Goal: Task Accomplishment & Management: Use online tool/utility

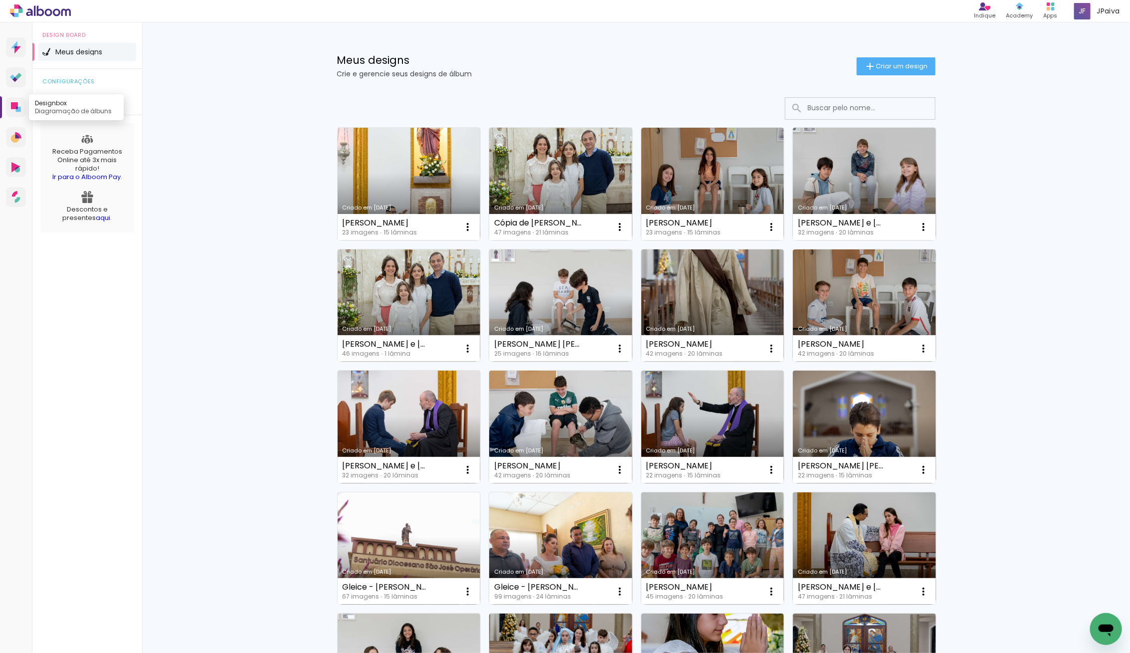
click at [7, 106] on link "Designbox Diagramação de álbuns" at bounding box center [16, 107] width 20 height 20
click at [411, 168] on link "Criado em [DATE]" at bounding box center [409, 184] width 143 height 113
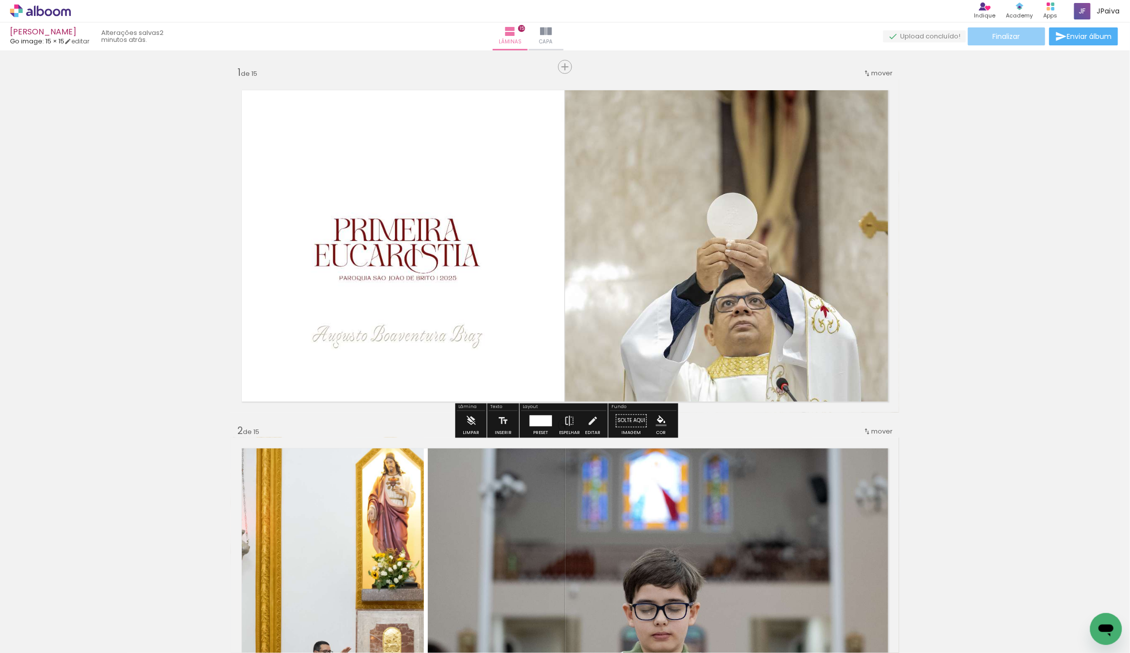
click at [1003, 38] on span "Finalizar" at bounding box center [1006, 36] width 27 height 7
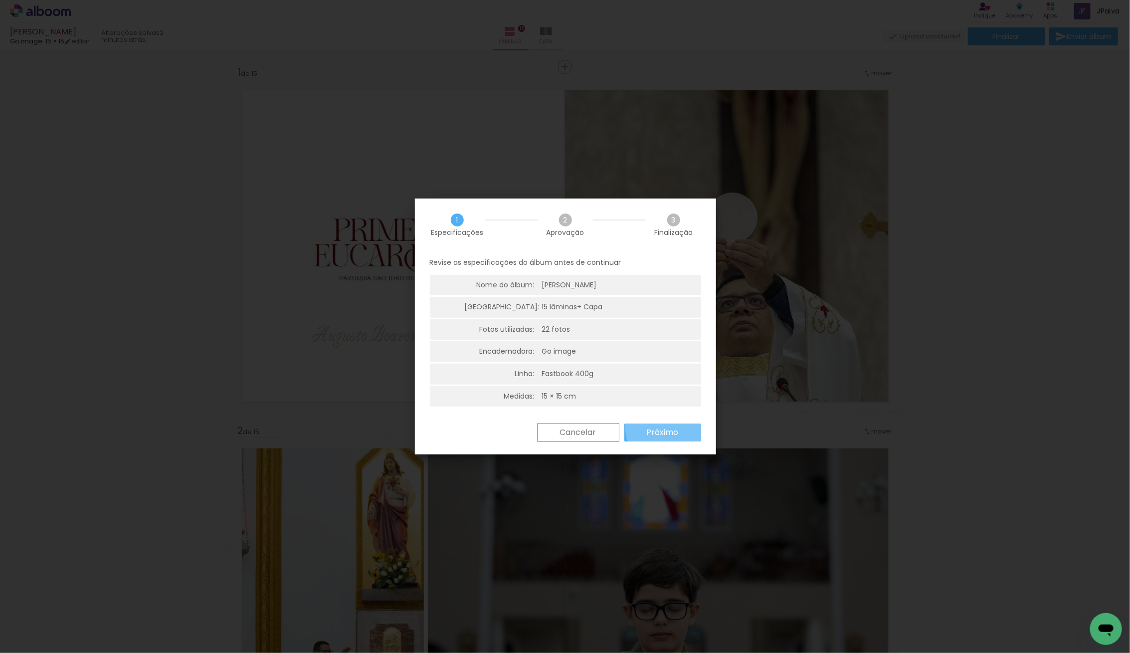
click at [0, 0] on slot "Próximo" at bounding box center [0, 0] width 0 height 0
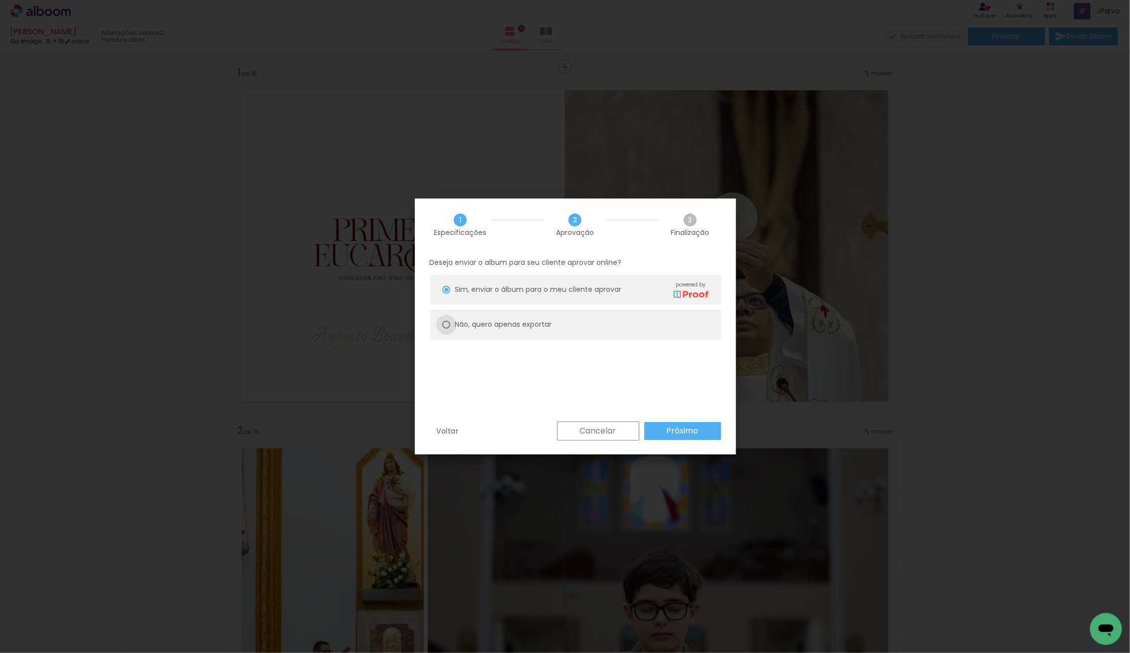
click at [444, 321] on div at bounding box center [447, 325] width 8 height 8
type paper-radio-button "on"
click at [702, 425] on paper-button "Próximo" at bounding box center [683, 431] width 77 height 18
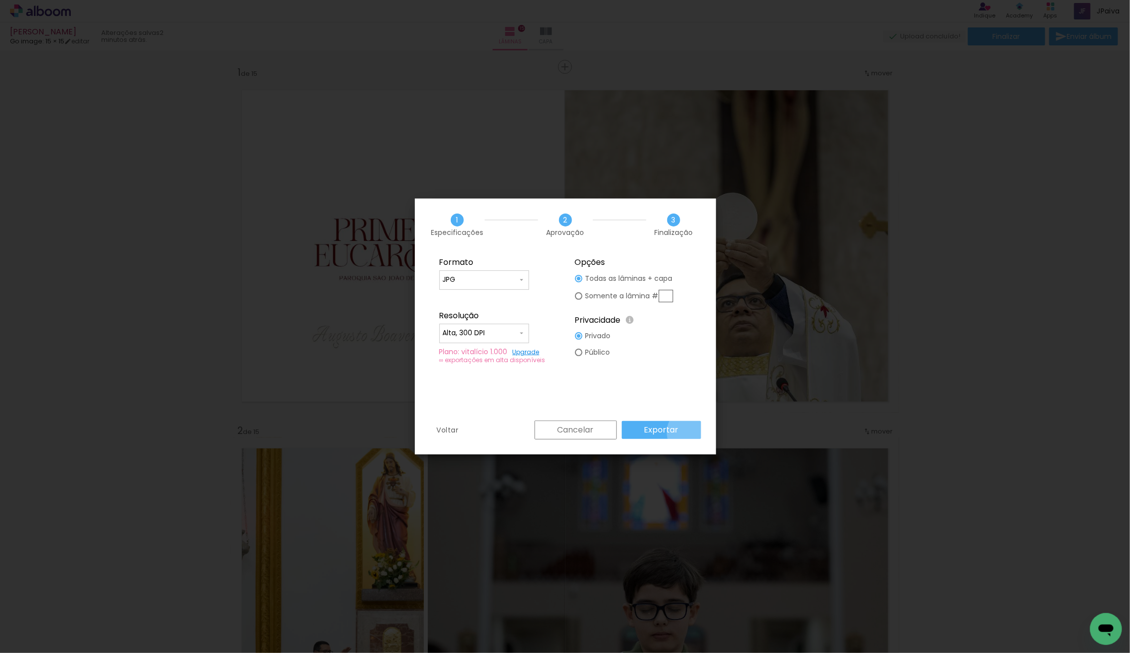
click at [693, 432] on paper-button "Exportar" at bounding box center [661, 430] width 79 height 18
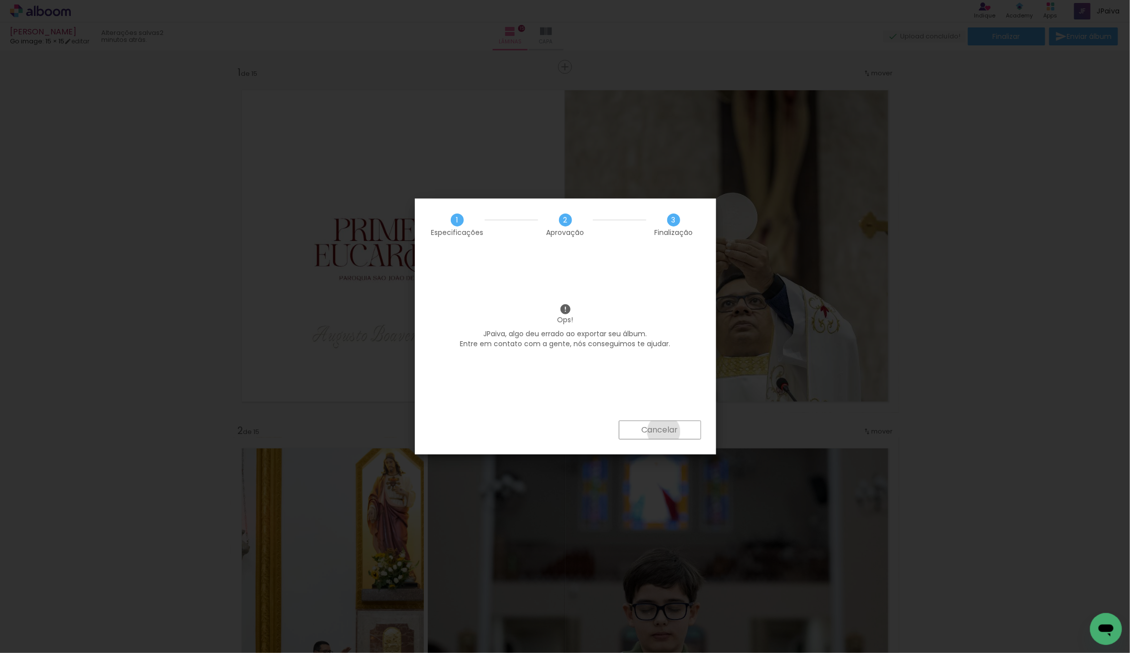
click at [0, 0] on slot "Cancelar" at bounding box center [0, 0] width 0 height 0
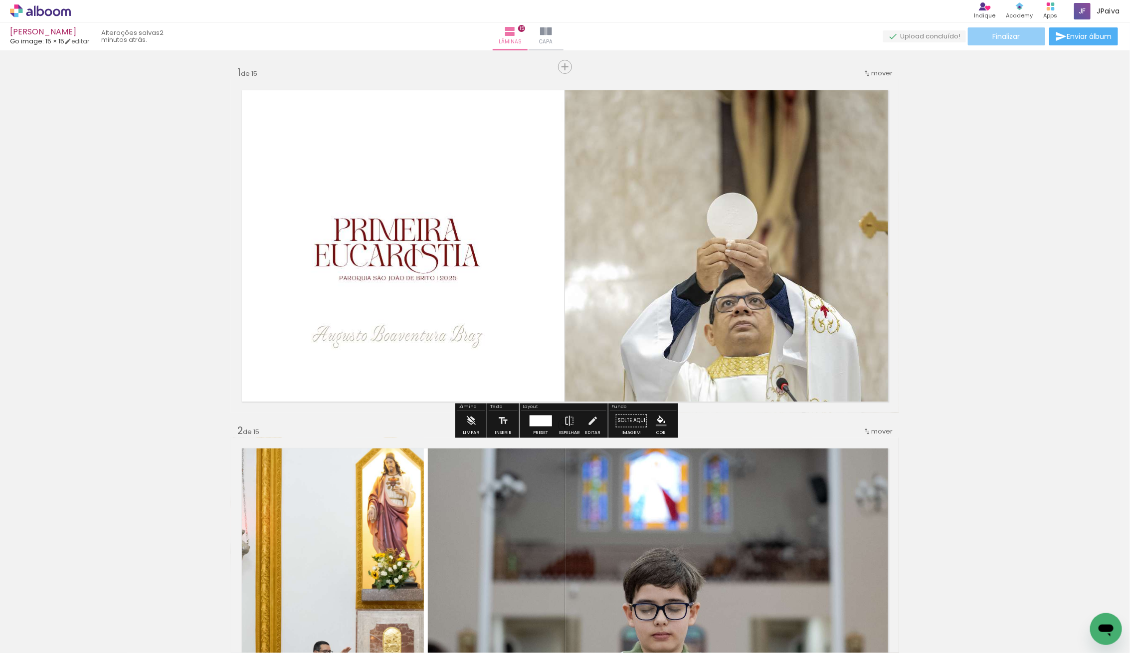
click at [1003, 38] on span "Finalizar" at bounding box center [1006, 36] width 27 height 7
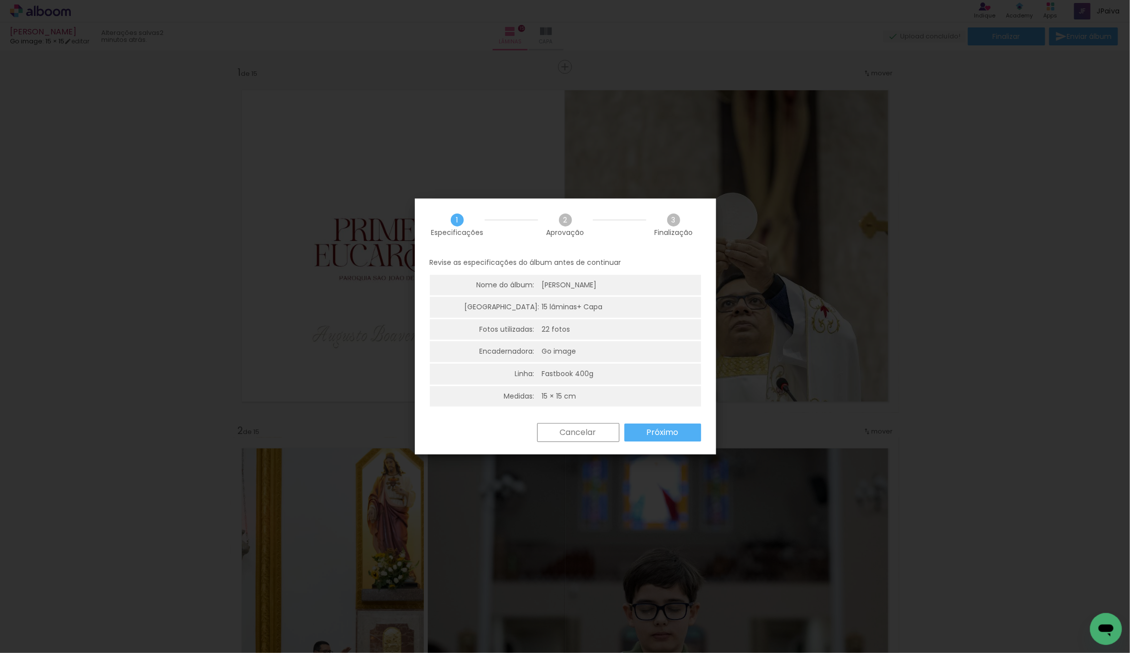
click at [0, 0] on slot "Próximo" at bounding box center [0, 0] width 0 height 0
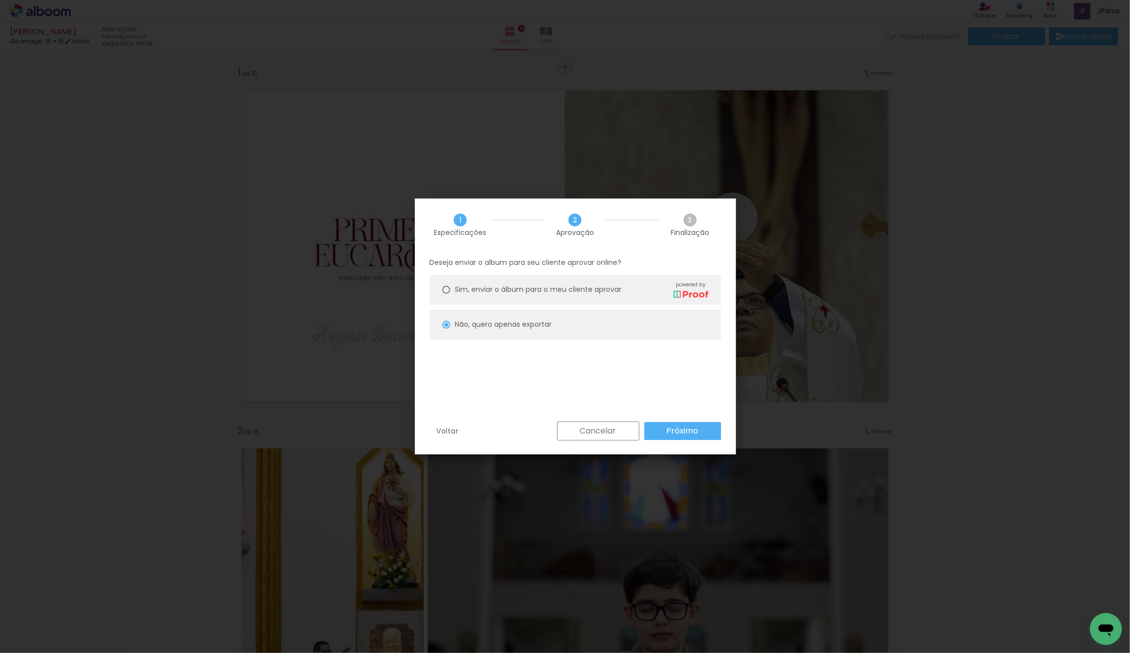
click at [0, 0] on slot "Próximo" at bounding box center [0, 0] width 0 height 0
type input "Alta, 300 DPI"
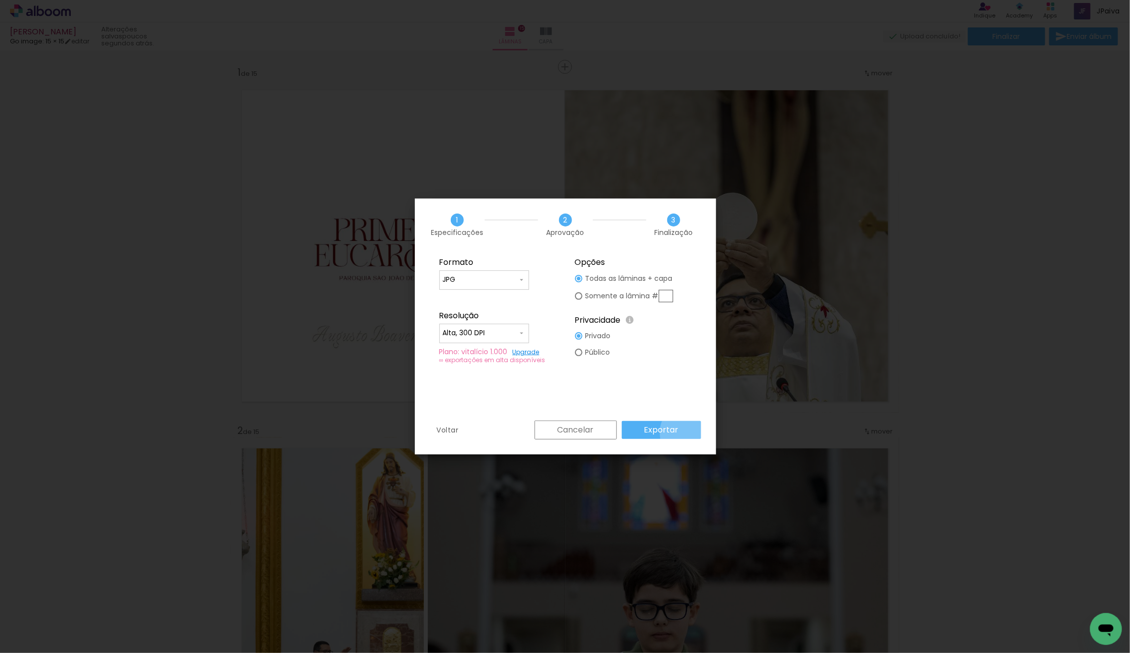
click at [692, 433] on paper-button "Exportar" at bounding box center [661, 430] width 79 height 18
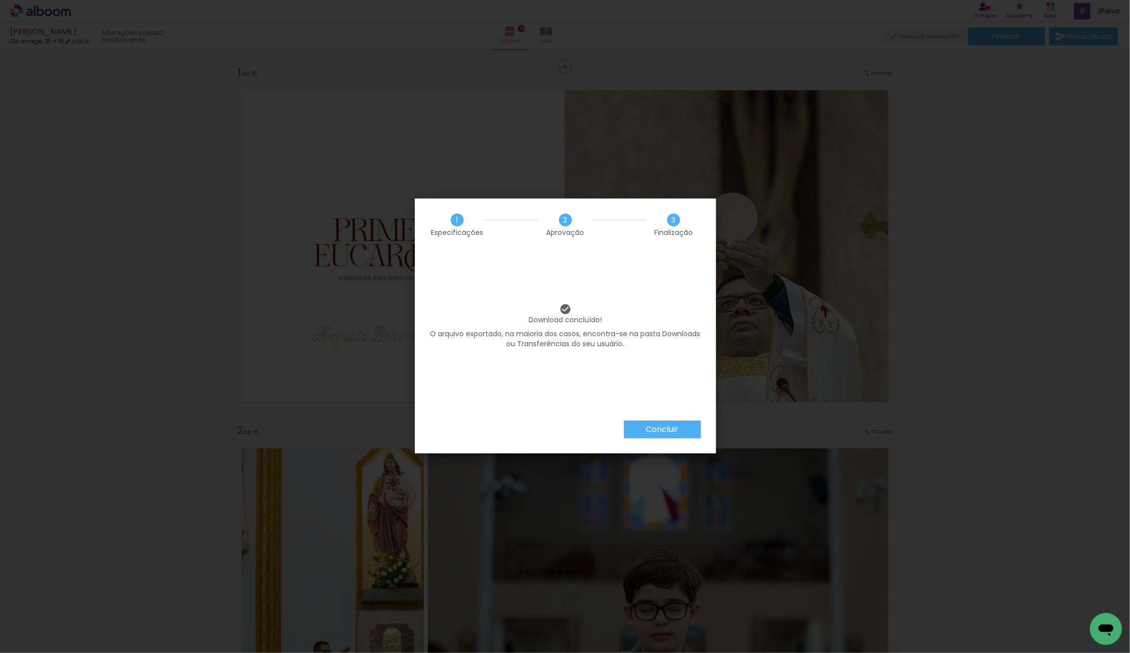
click at [0, 0] on slot "Concluir" at bounding box center [0, 0] width 0 height 0
